Goal: Navigation & Orientation: Find specific page/section

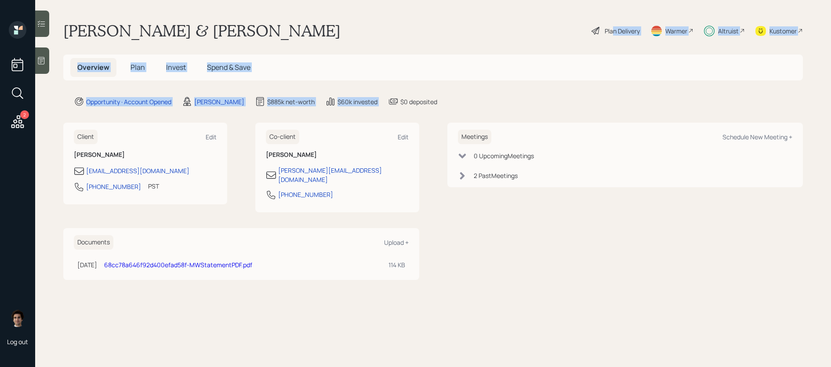
drag, startPoint x: 612, startPoint y: 29, endPoint x: 690, endPoint y: 101, distance: 105.8
click at [690, 101] on main "Michael & Suzanne Wegecsanyi Plan Delivery Warmer Altruist Kustomer Overview Pl…" at bounding box center [433, 183] width 796 height 367
click at [789, 28] on div "Kustomer" at bounding box center [783, 30] width 27 height 9
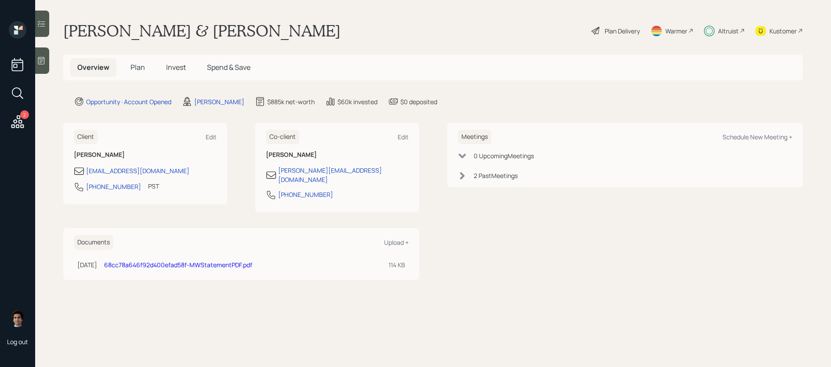
click at [137, 79] on div "Overview Plan Invest Spend & Save" at bounding box center [433, 68] width 740 height 26
click at [137, 59] on h5 "Plan" at bounding box center [138, 67] width 29 height 19
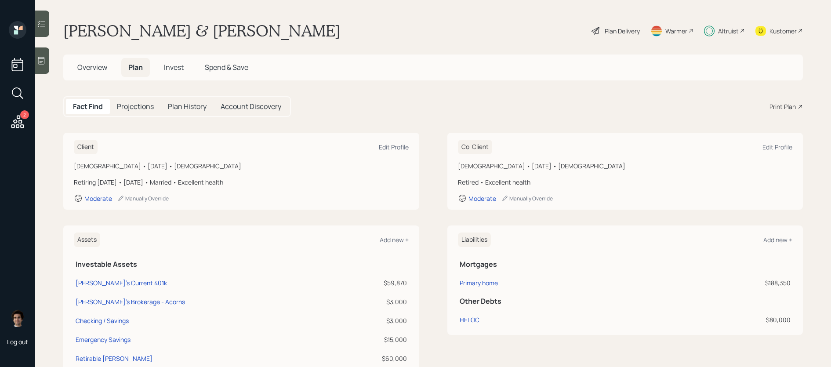
click at [137, 66] on span "Plan" at bounding box center [135, 67] width 15 height 10
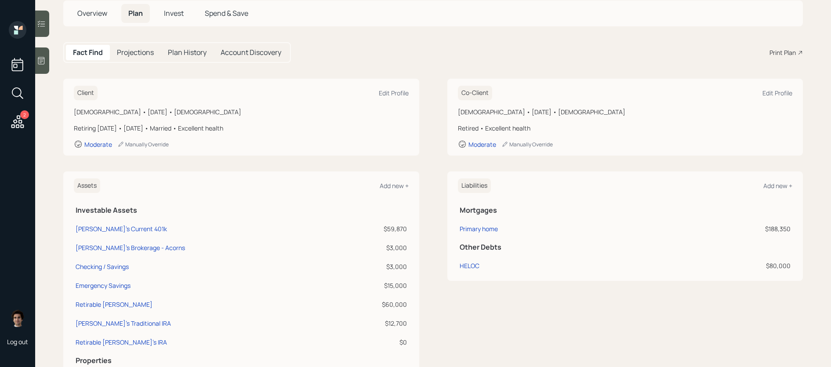
scroll to position [51, 0]
